Goal: Contribute content: Add original content to the website for others to see

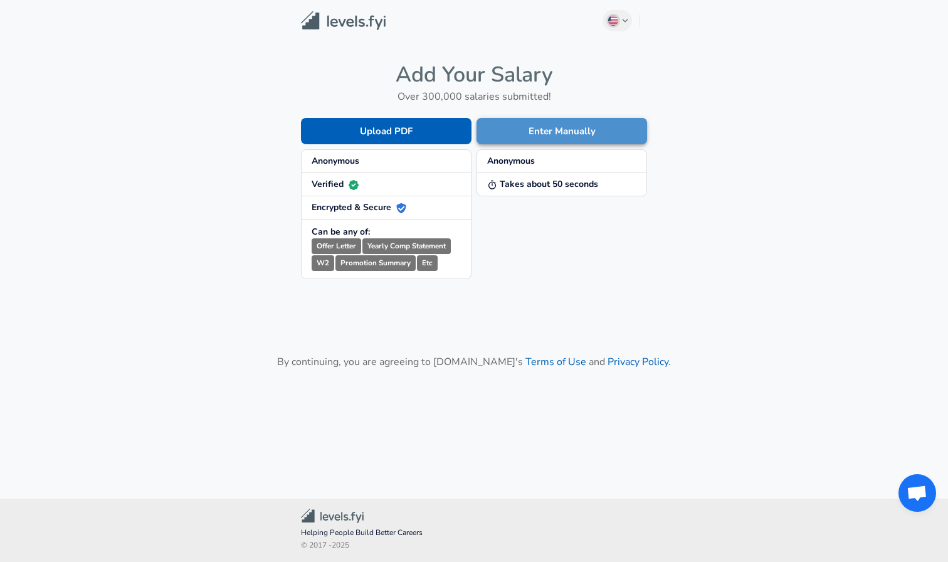
click at [577, 127] on button "Enter Manually" at bounding box center [561, 131] width 171 height 26
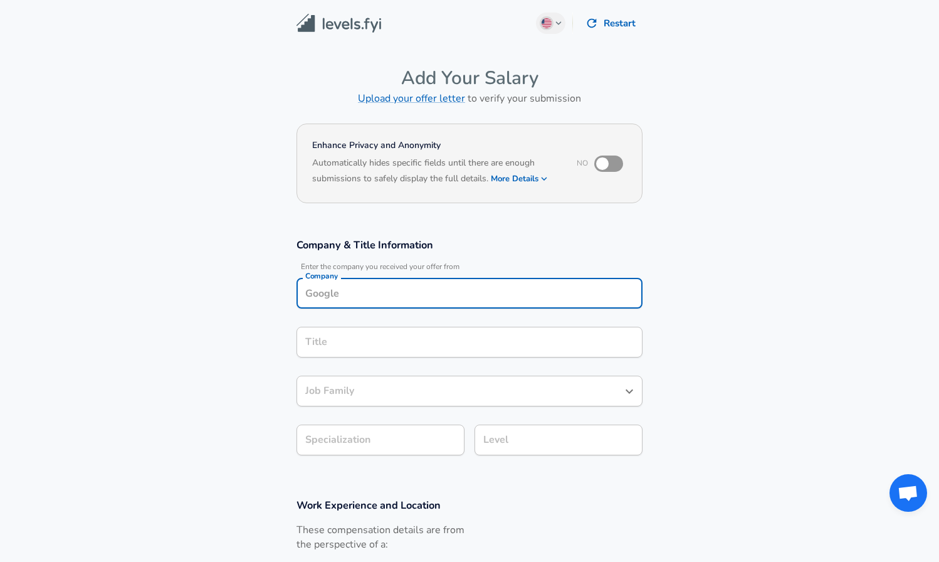
click at [355, 288] on input "Company" at bounding box center [469, 292] width 335 height 19
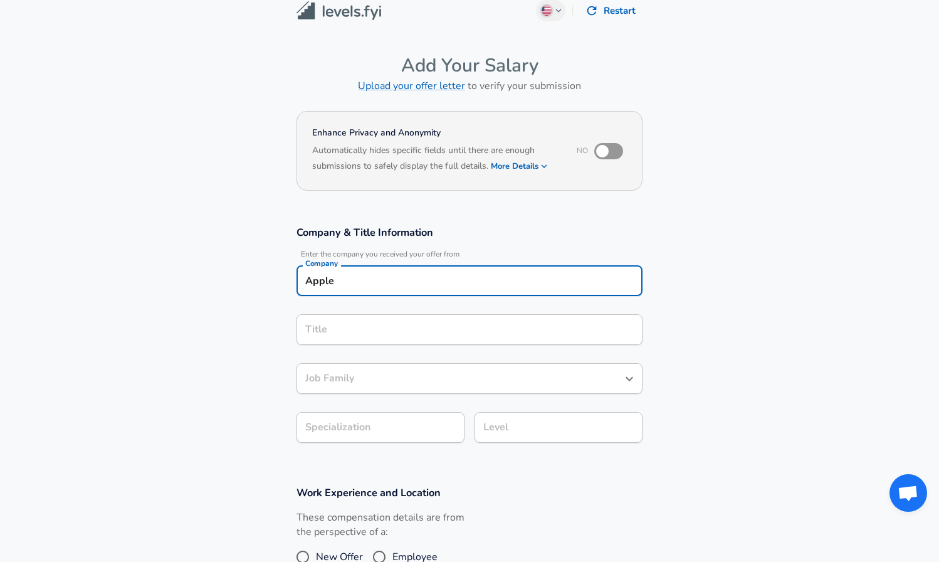
type input "Apple"
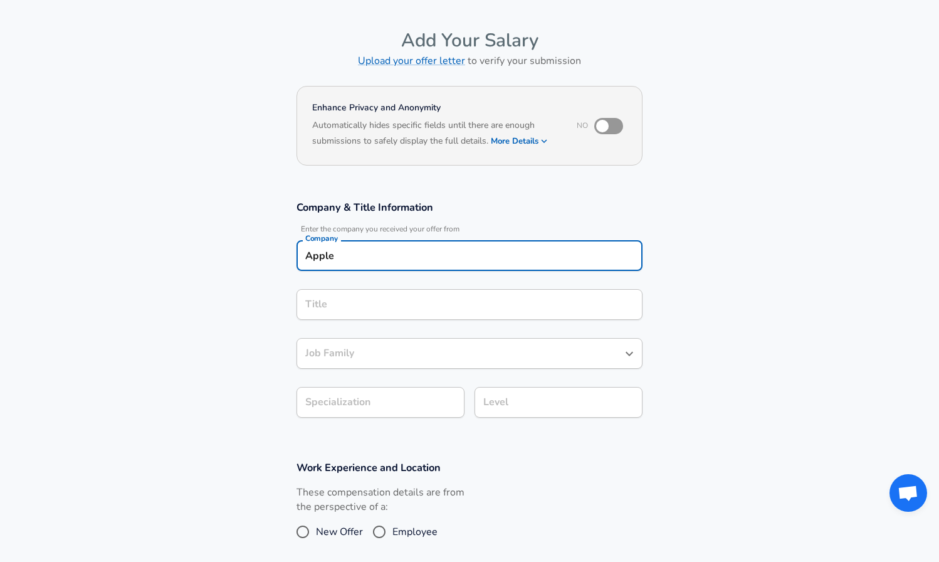
click at [359, 314] on input "Title" at bounding box center [469, 304] width 335 height 19
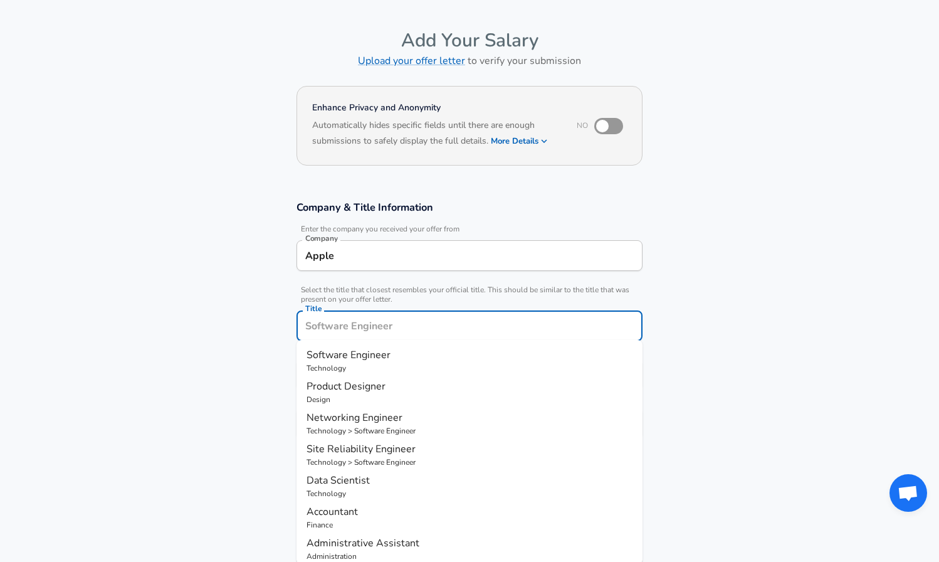
click at [353, 359] on span "Software Engineer" at bounding box center [349, 355] width 84 height 14
type input "Software Engineer"
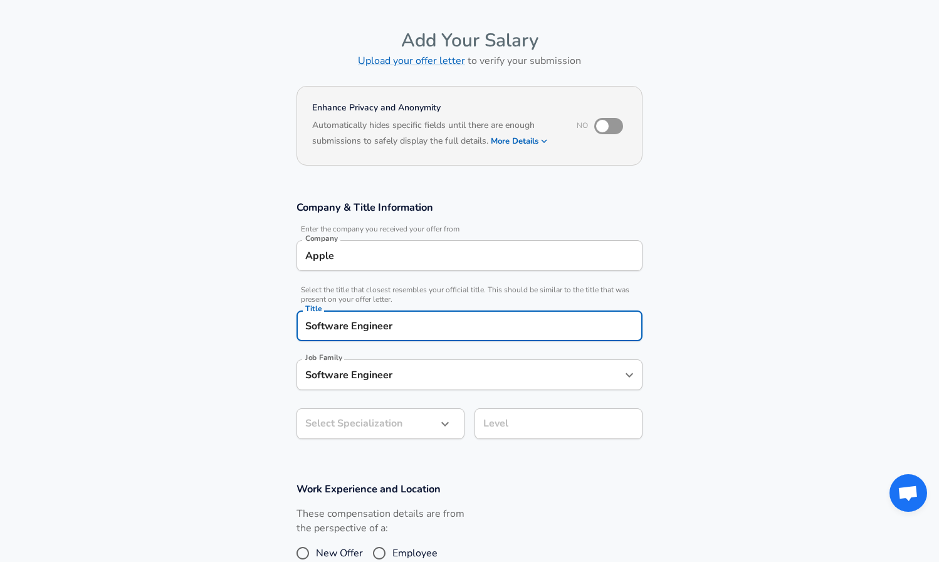
type input "Software Engineer"
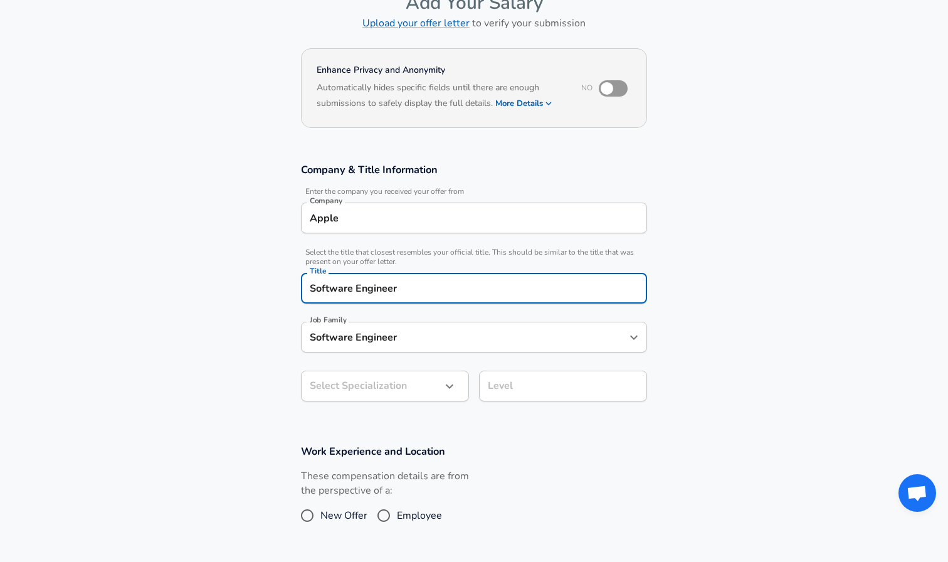
click at [380, 429] on body "English ([GEOGRAPHIC_DATA]) Change Restart Add Your Salary Upload your offer le…" at bounding box center [474, 206] width 948 height 562
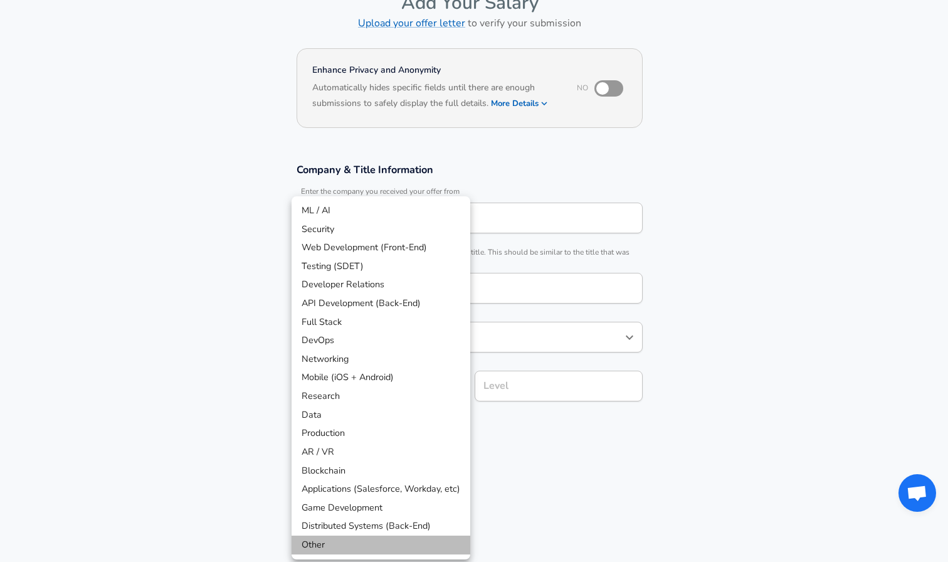
click at [342, 540] on li "Other" at bounding box center [380, 544] width 179 height 19
type input "Other"
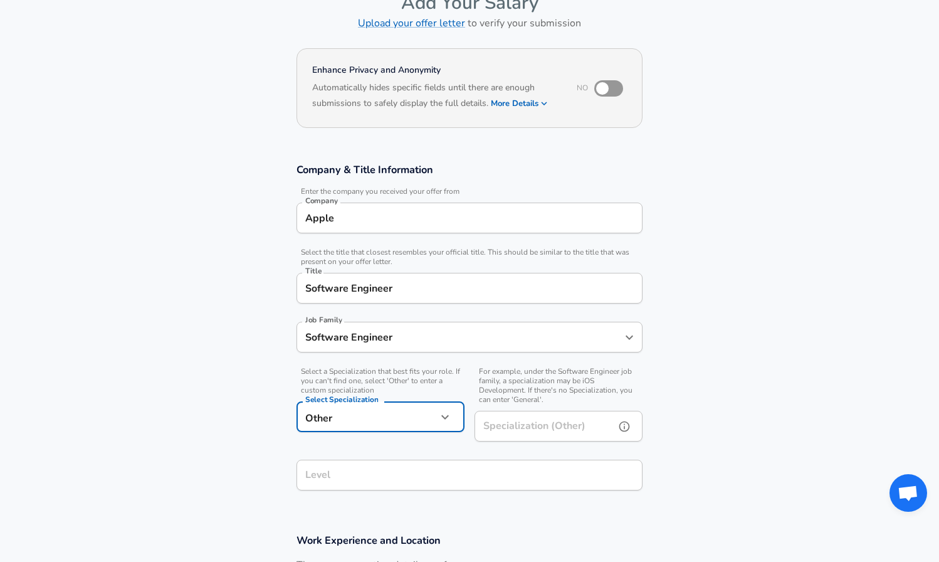
click at [513, 426] on input "Specialization (Other)" at bounding box center [542, 426] width 135 height 31
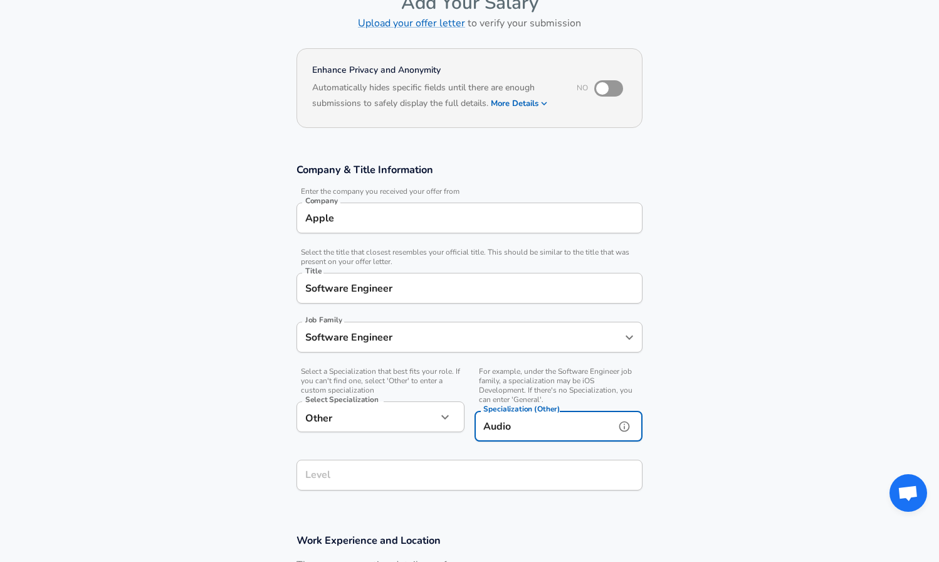
type input "Audio"
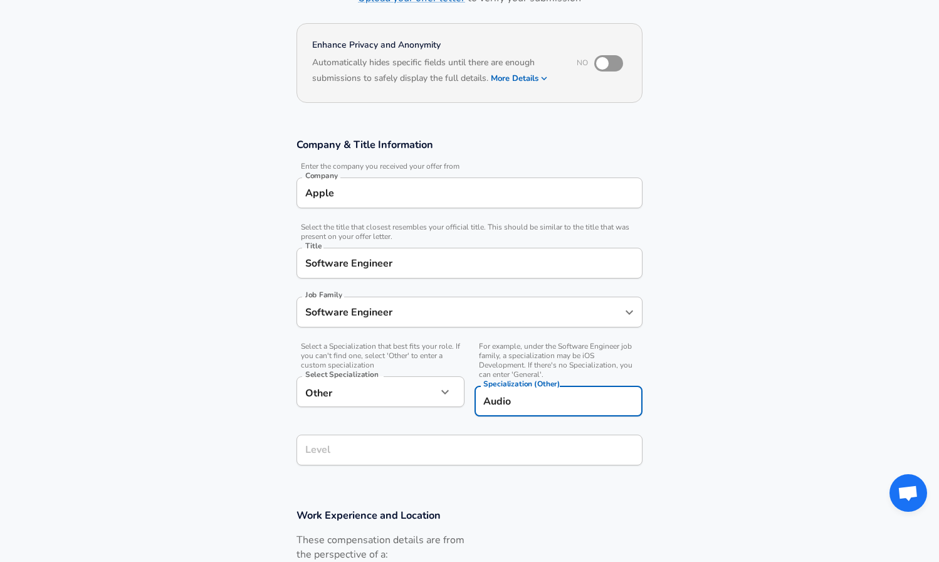
click at [406, 465] on div "Level" at bounding box center [470, 449] width 346 height 31
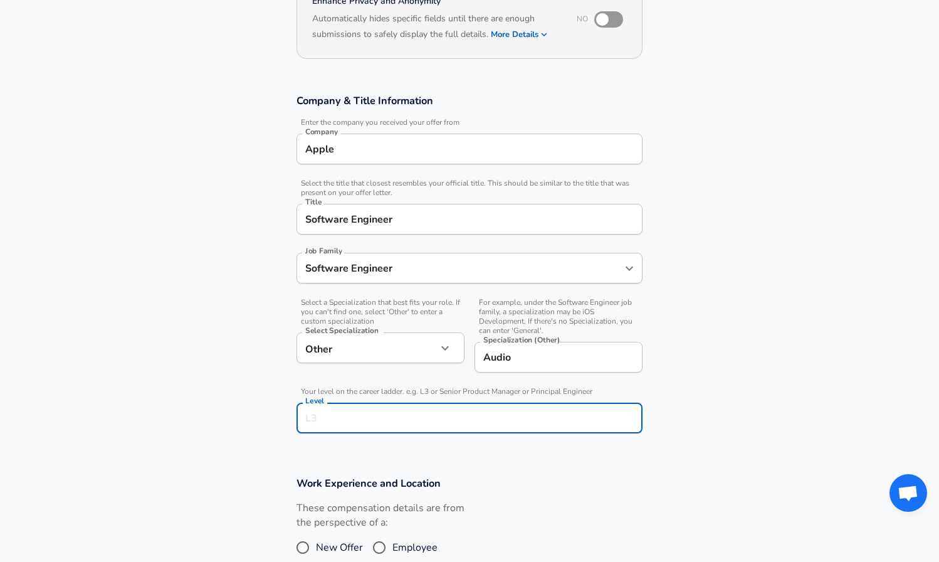
scroll to position [182, 0]
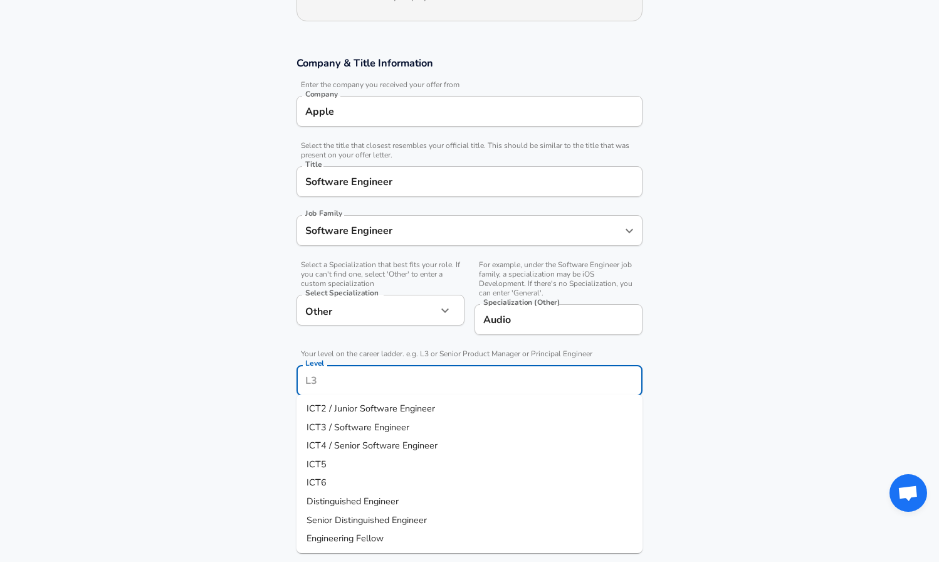
click at [357, 385] on input "Level" at bounding box center [469, 379] width 335 height 19
click at [360, 429] on span "ICT3 / Software Engineer" at bounding box center [358, 427] width 103 height 13
type input "ICT3 / Software Engineer"
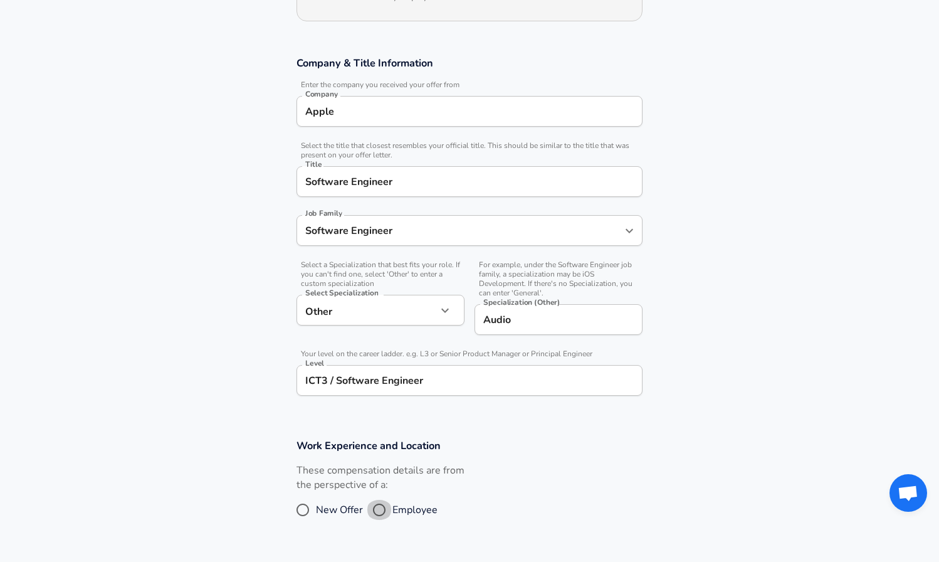
click at [379, 507] on input "Employee" at bounding box center [379, 510] width 26 height 20
radio input "true"
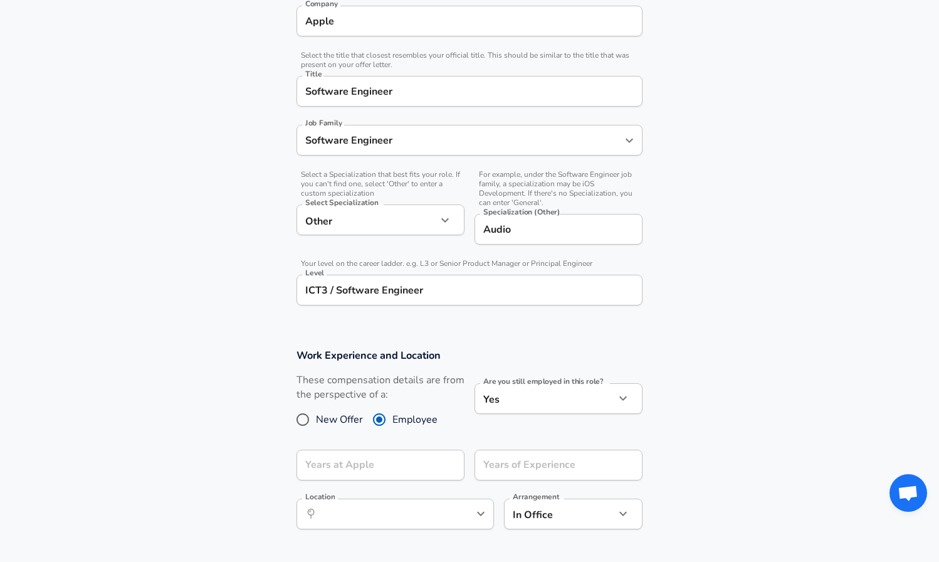
scroll to position [279, 0]
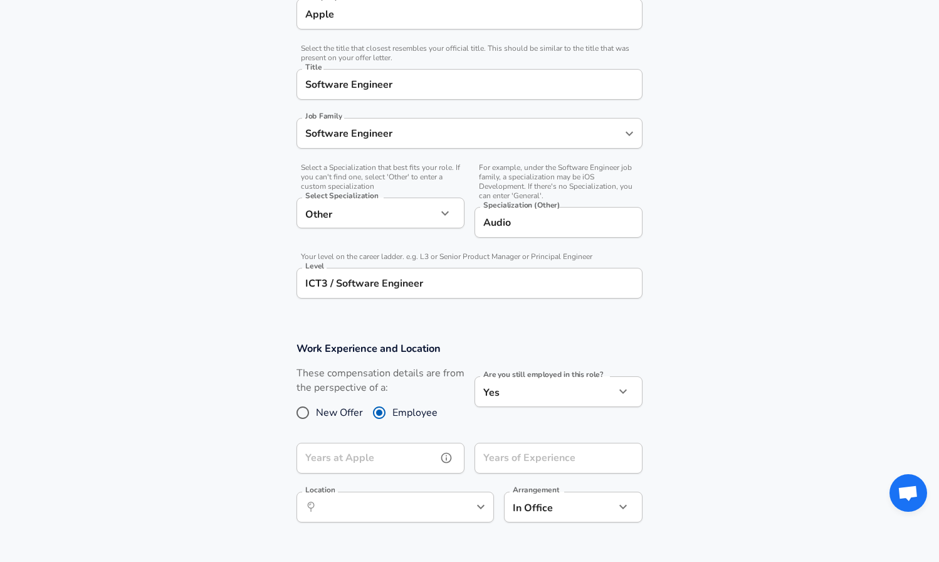
click at [381, 451] on input "Years at Apple" at bounding box center [367, 458] width 140 height 31
type input "4"
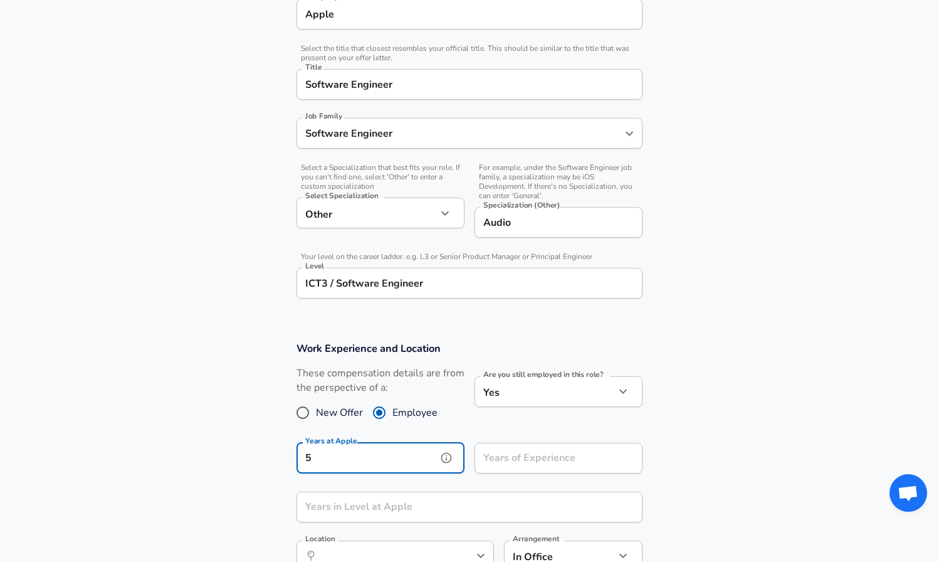
type input "5"
click at [508, 454] on input "Years of Experience" at bounding box center [545, 458] width 140 height 31
click at [350, 454] on input "5" at bounding box center [367, 458] width 140 height 31
type input "4"
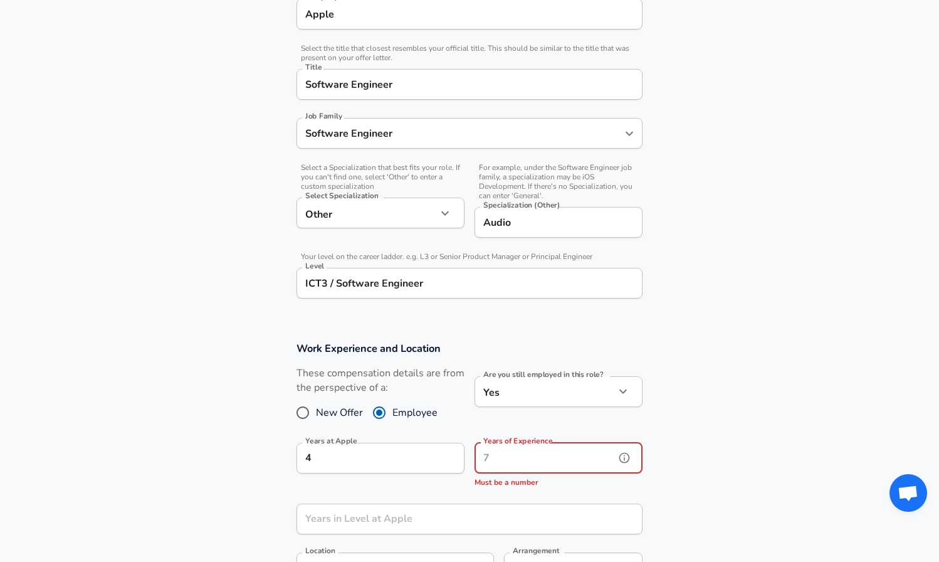
click at [515, 456] on input "Years of Experience" at bounding box center [545, 458] width 140 height 31
type input "3"
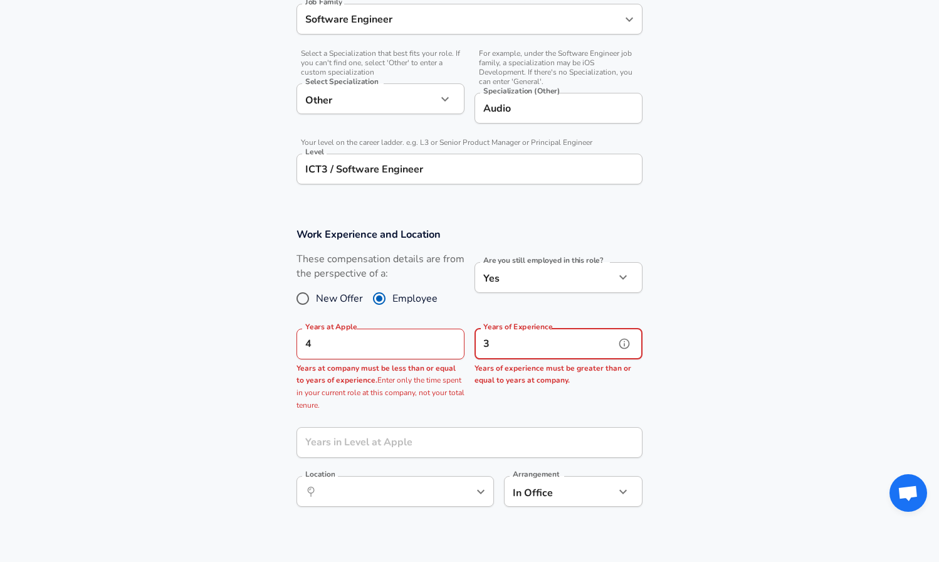
scroll to position [405, 0]
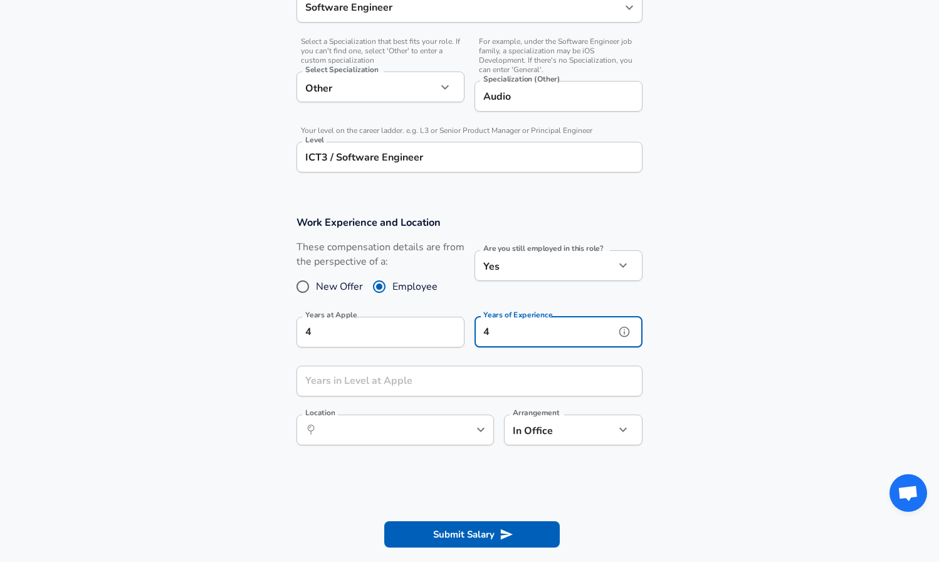
type input "4"
click at [437, 376] on input "Years in Level at Apple" at bounding box center [456, 380] width 318 height 31
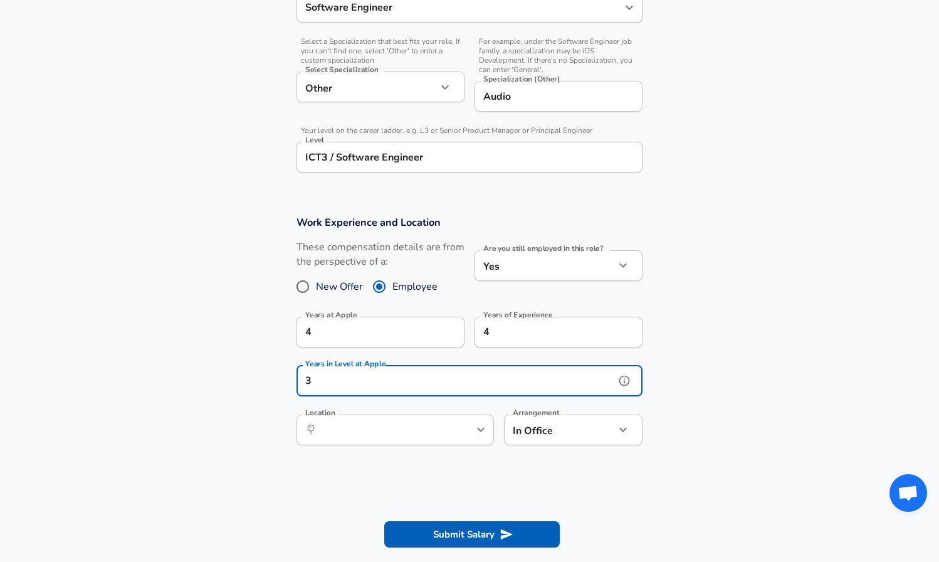
type input "3"
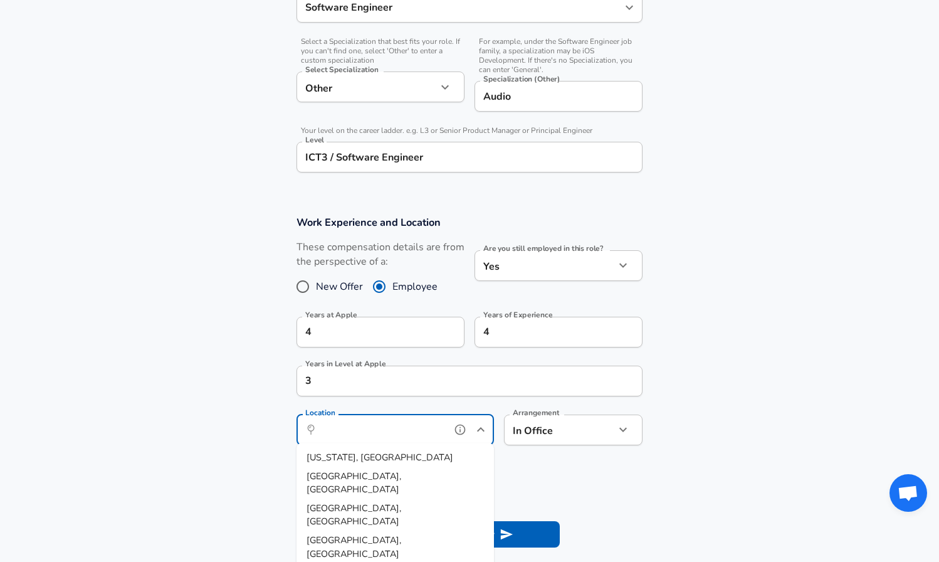
click at [386, 430] on input "Location" at bounding box center [381, 429] width 129 height 19
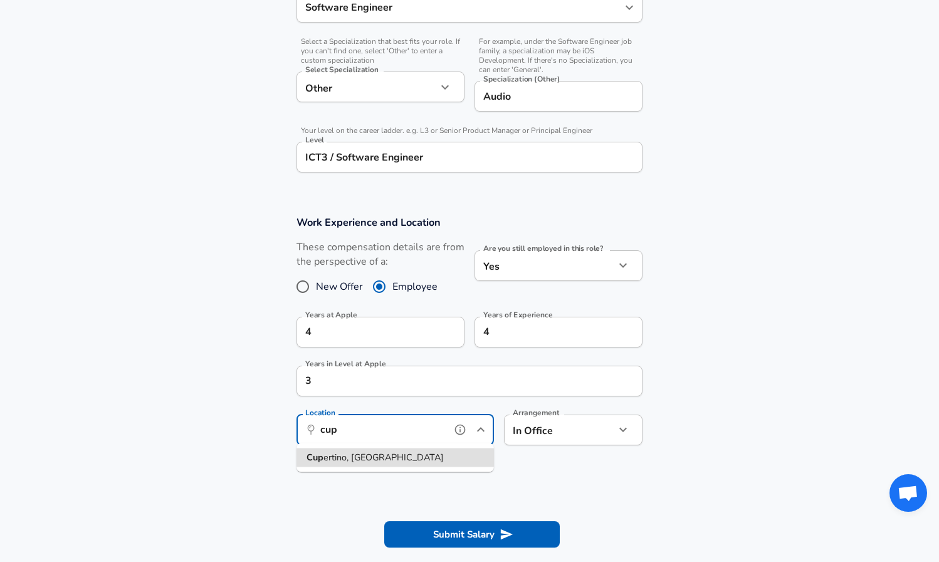
type input "Cupertino, [GEOGRAPHIC_DATA]"
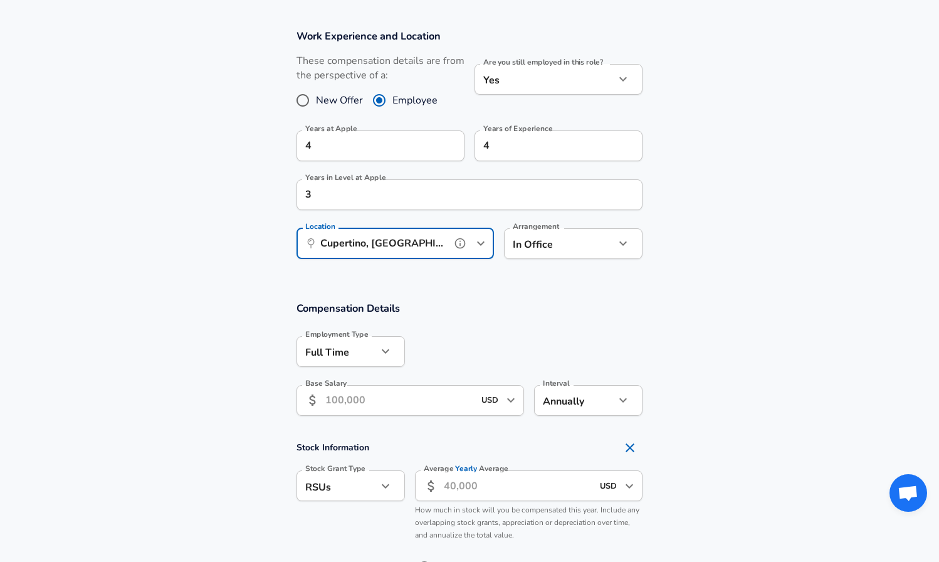
scroll to position [596, 0]
